Goal: Transaction & Acquisition: Purchase product/service

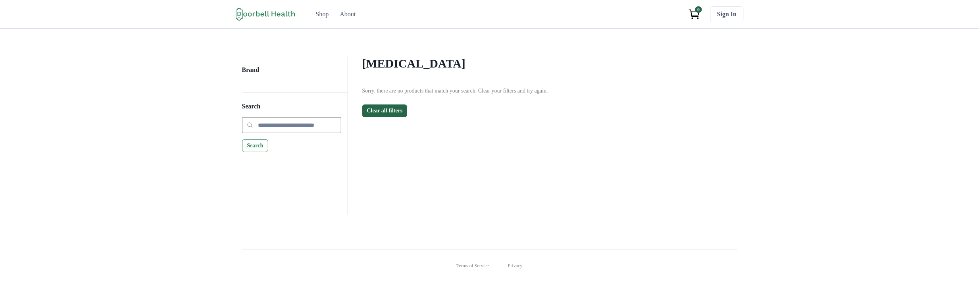
click at [620, 128] on div "Compression Stockings Filter Clear all Brand Apply Brand Sorry, there are no pr…" at bounding box center [542, 135] width 389 height 159
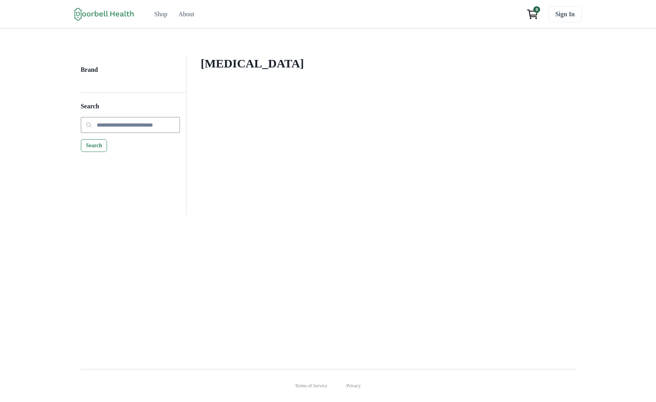
click at [312, 71] on h4 "[MEDICAL_DATA]" at bounding box center [381, 63] width 361 height 14
